Goal: Find contact information: Find contact information

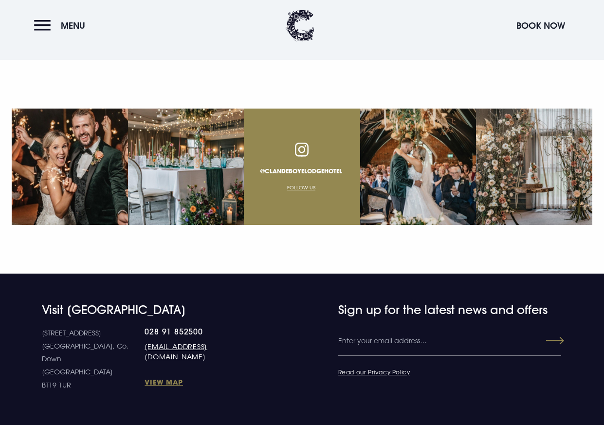
scroll to position [3626, 0]
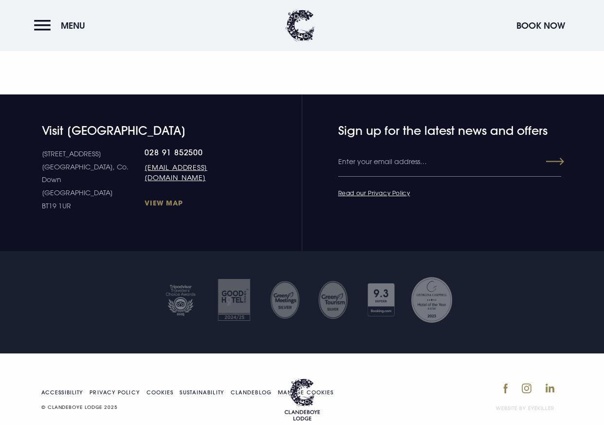
click at [145, 198] on link "View Map" at bounding box center [195, 202] width 101 height 9
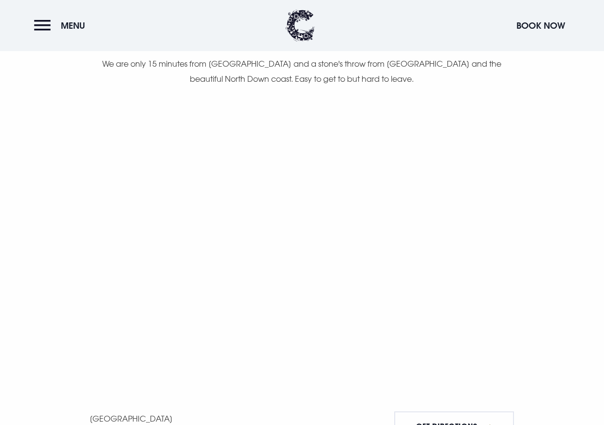
scroll to position [551, 0]
